Goal: Task Accomplishment & Management: Use online tool/utility

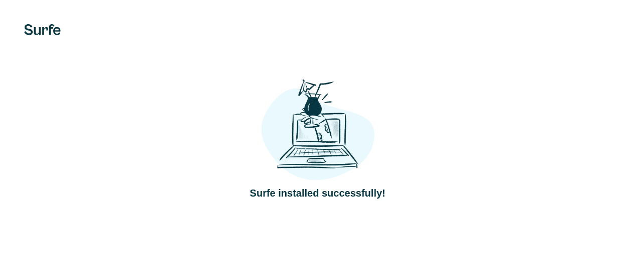
click at [261, 172] on img at bounding box center [317, 129] width 113 height 105
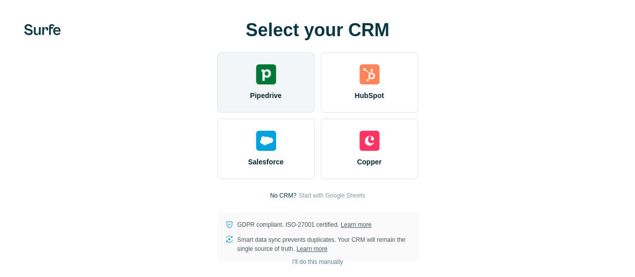
click at [217, 111] on div "Pipedrive" at bounding box center [265, 82] width 97 height 60
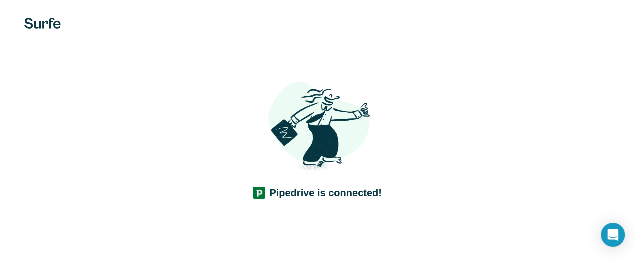
scroll to position [12, 0]
